Goal: Check status: Check status

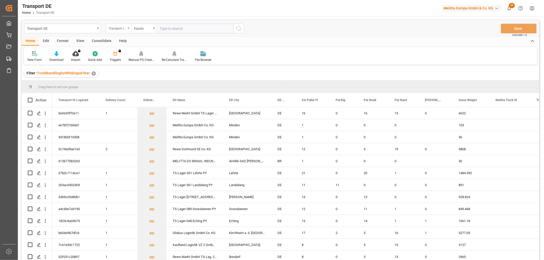
click at [119, 26] on div "Transport ID Logward" at bounding box center [117, 28] width 17 height 6
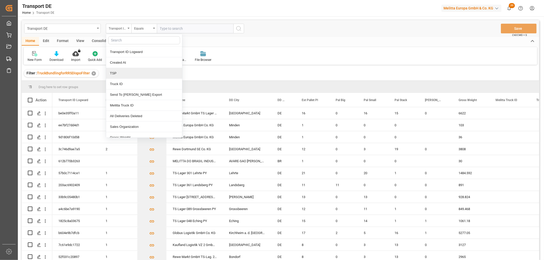
click at [124, 74] on div "TSP" at bounding box center [144, 73] width 76 height 11
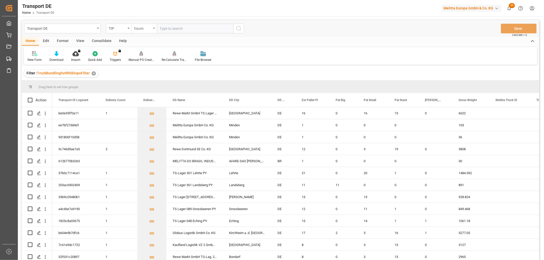
drag, startPoint x: 139, startPoint y: 26, endPoint x: 138, endPoint y: 31, distance: 4.9
click at [139, 27] on div "Equals" at bounding box center [142, 28] width 17 height 6
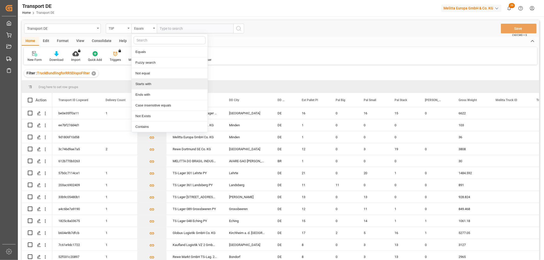
click at [151, 85] on div "Starts with" at bounding box center [170, 84] width 76 height 11
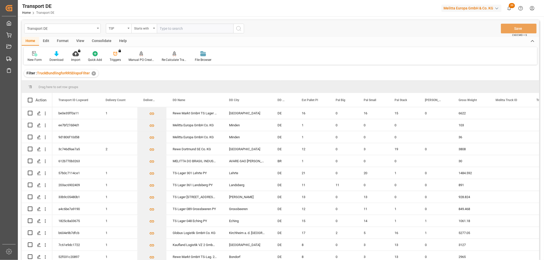
click at [167, 27] on input "text" at bounding box center [195, 29] width 77 height 10
type input "LIT DE"
click at [238, 27] on icon "search button" at bounding box center [239, 29] width 6 height 6
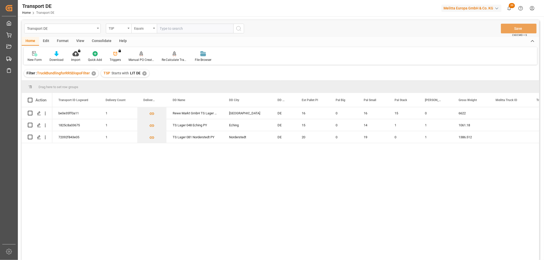
click at [142, 73] on div "✕" at bounding box center [144, 73] width 4 height 4
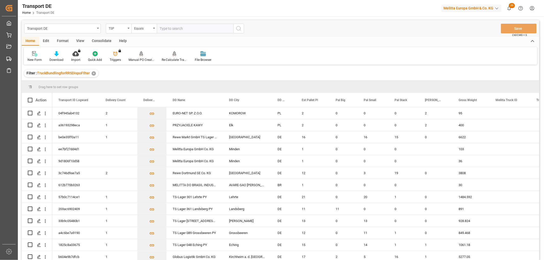
click at [532, 8] on html "Created by potrace 1.15, written by [PERSON_NAME] [DATE]-[DATE] Created by potr…" at bounding box center [272, 130] width 544 height 260
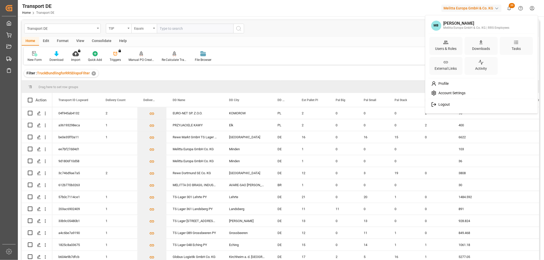
click at [440, 105] on span "Logout" at bounding box center [443, 105] width 14 height 5
